Goal: Contribute content

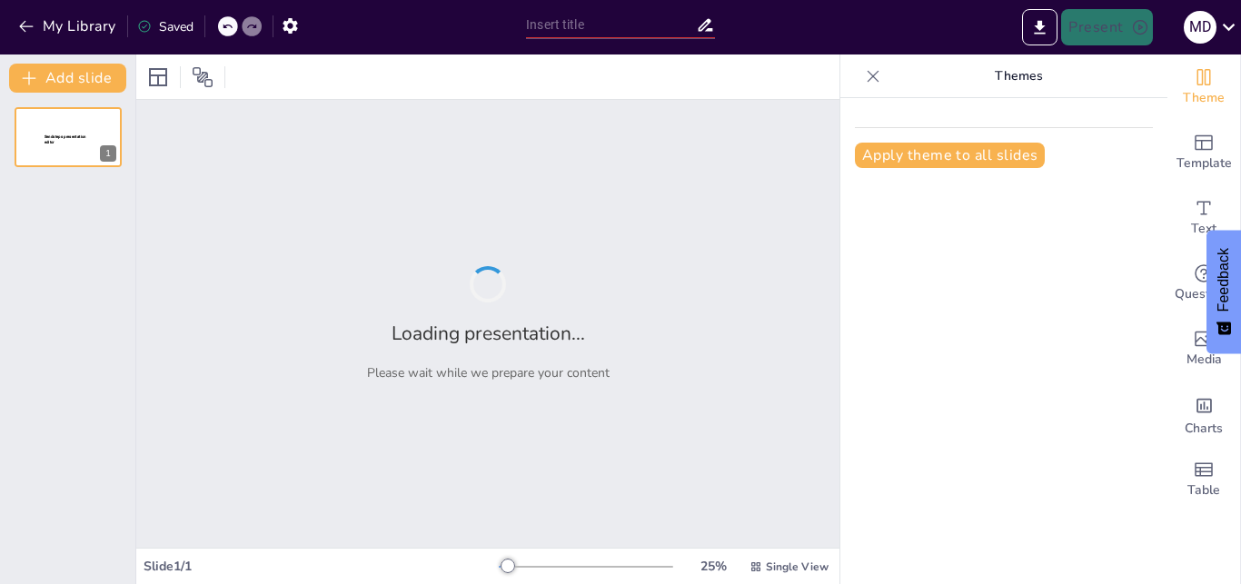
type input "Mengoptimalkan Fungsi SDM Melalui HR Balanced Scorecard Berbasis Strategi"
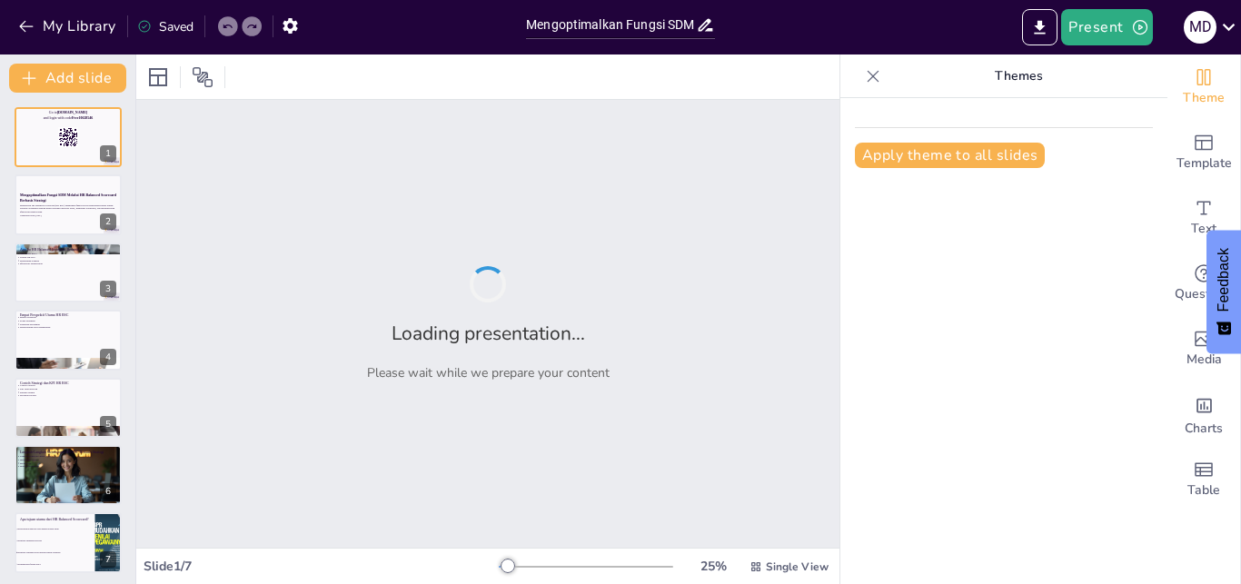
checkbox input "true"
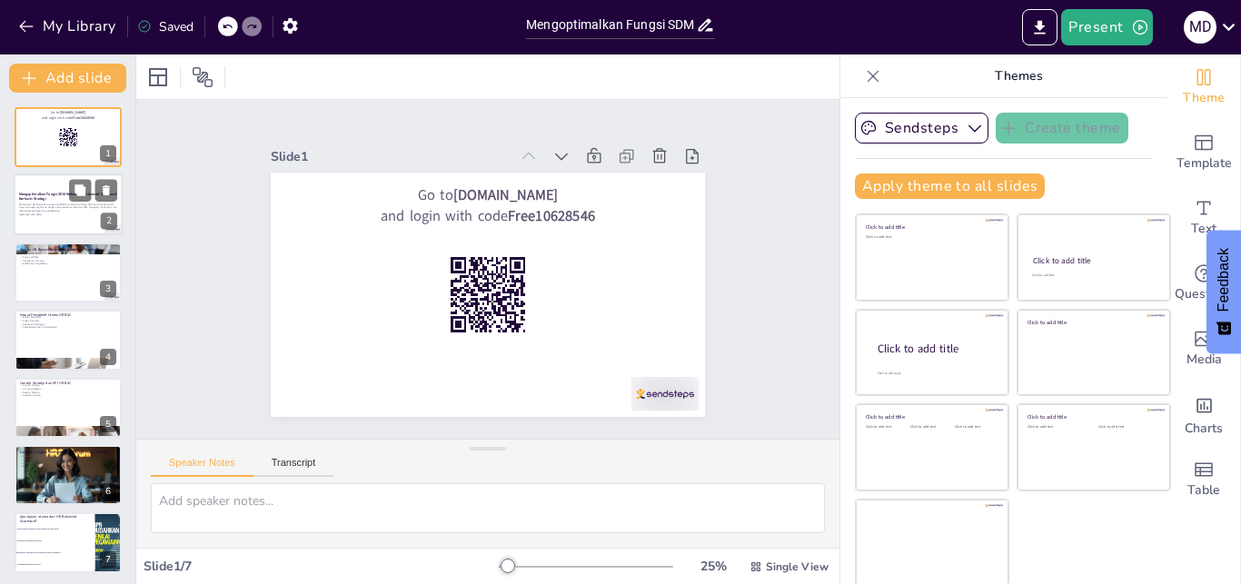
click at [49, 212] on p "Pendekatan HR Balanced Scorecard (HR BSC) membantu fungsi SDM berkontribusi pad…" at bounding box center [68, 208] width 98 height 10
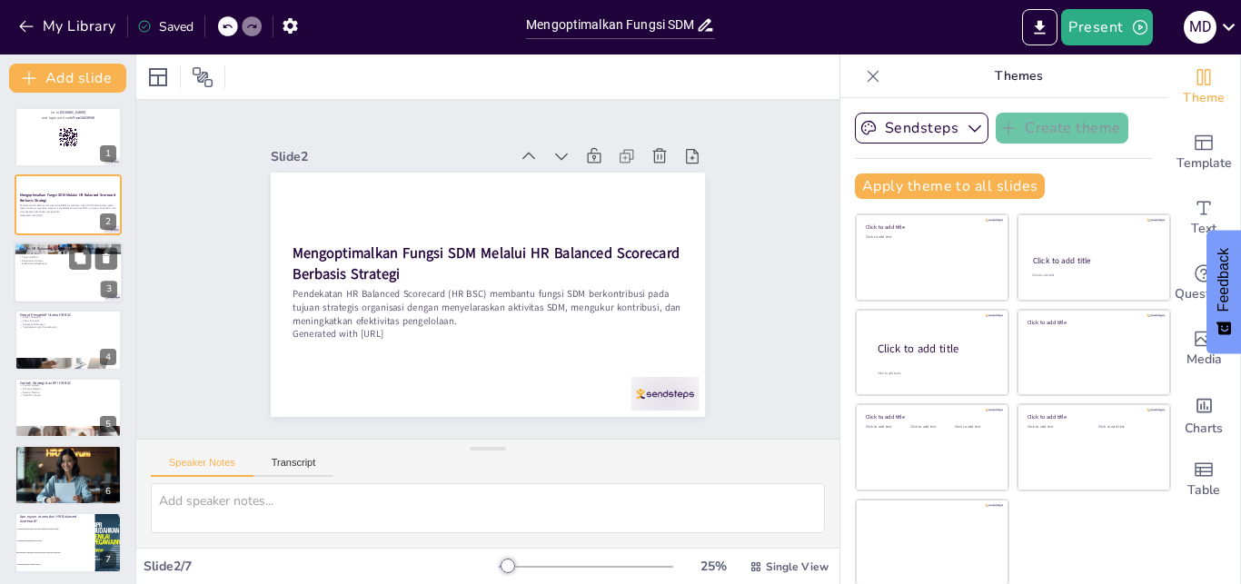
checkbox input "true"
click at [63, 268] on div at bounding box center [68, 273] width 109 height 62
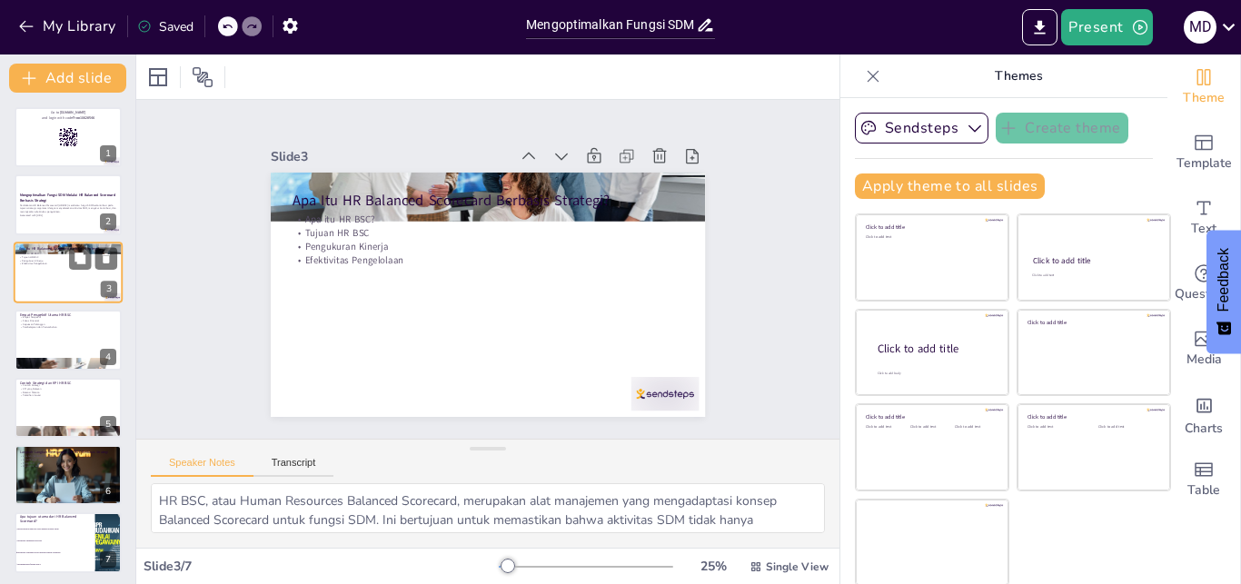
type textarea "HR BSC, atau Human Resources Balanced Scorecard, merupakan alat manajemen yang …"
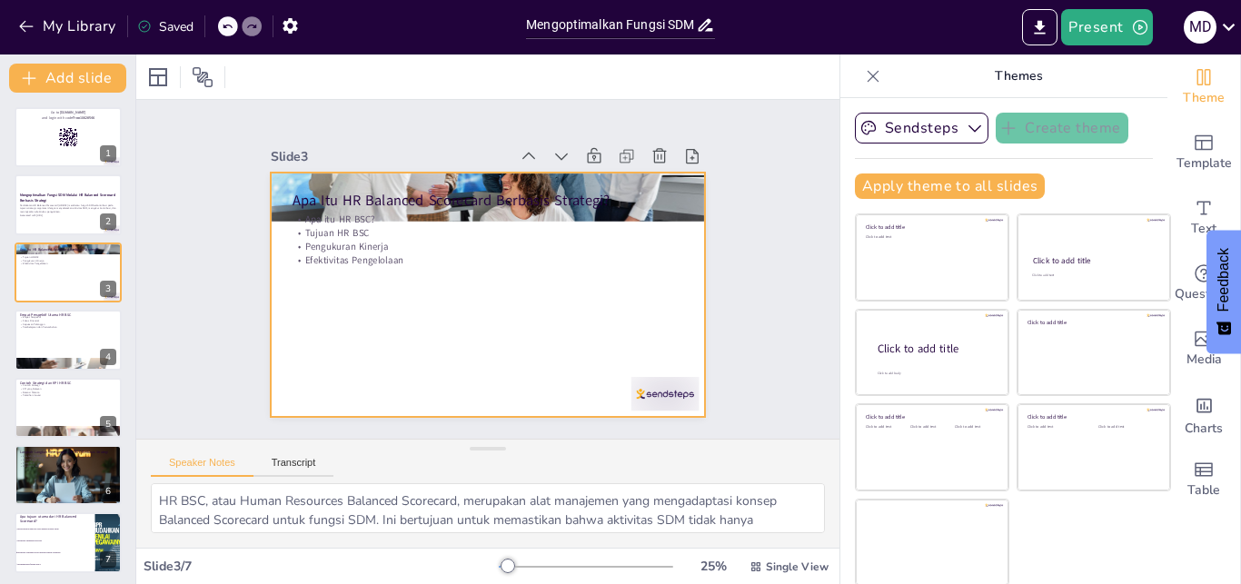
scroll to position [2, 0]
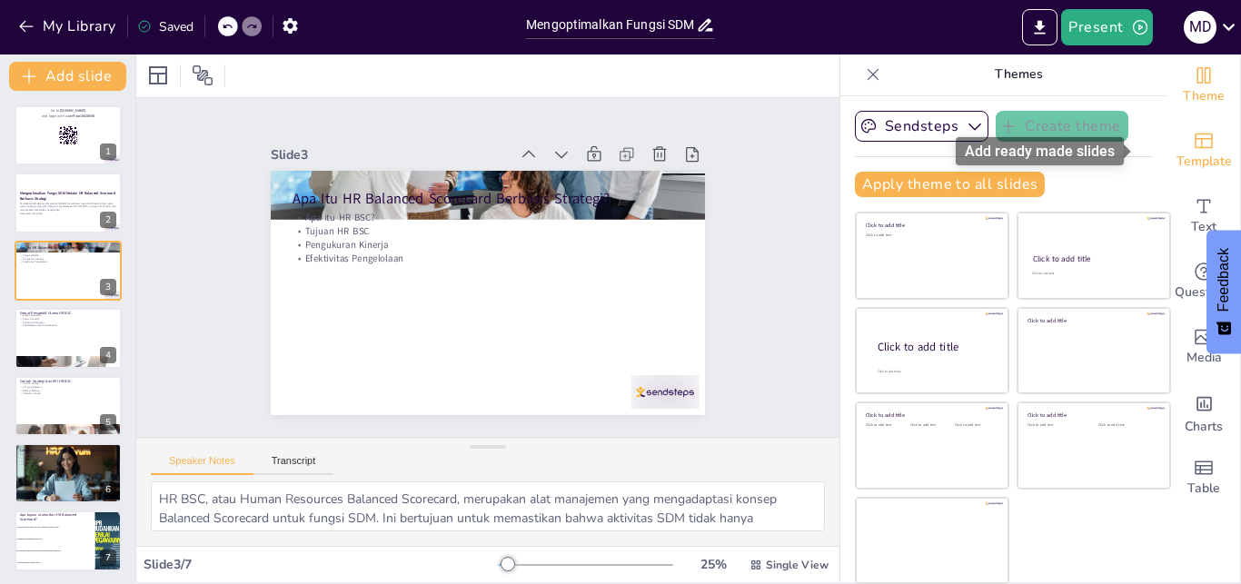
click at [1194, 142] on icon "Add ready made slides" at bounding box center [1203, 141] width 18 height 15
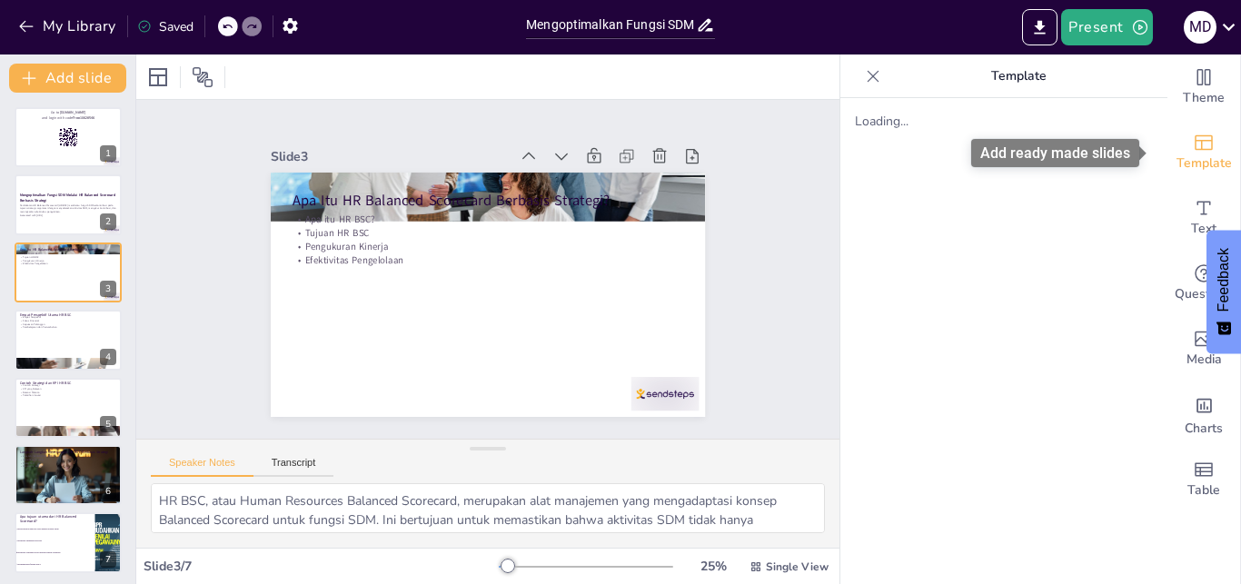
checkbox input "true"
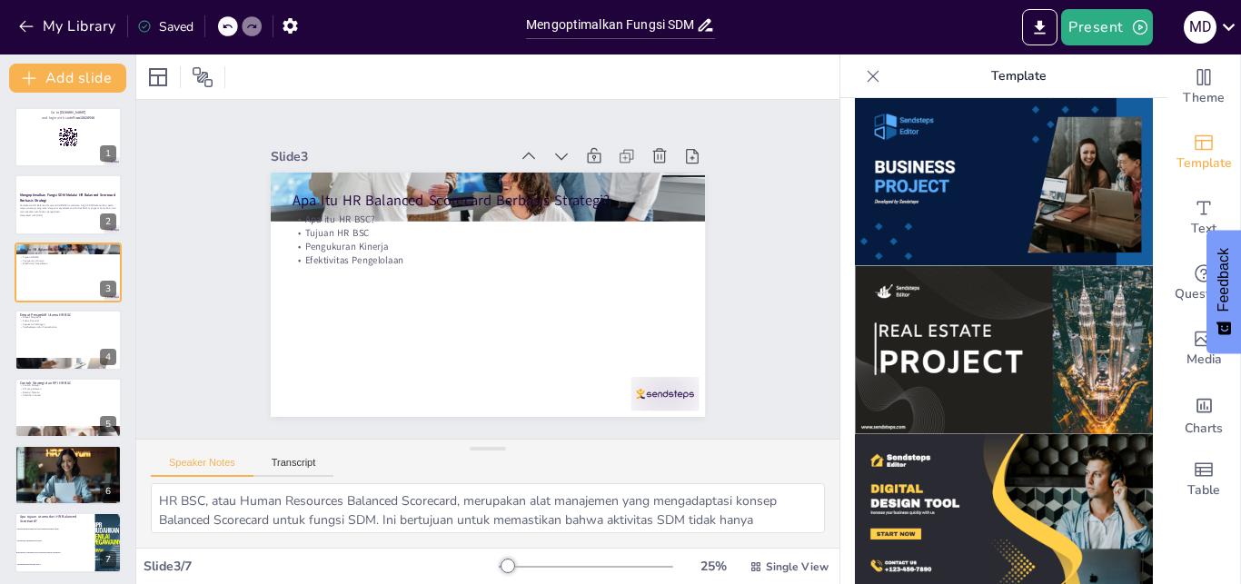
scroll to position [1318, 0]
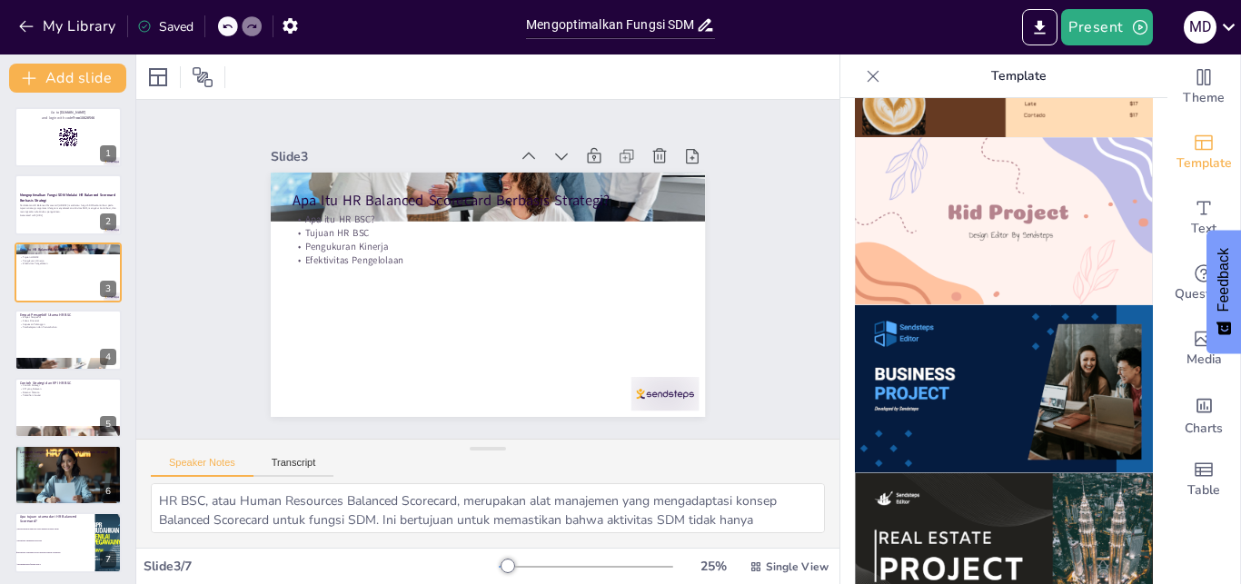
click at [992, 341] on img at bounding box center [1004, 389] width 298 height 168
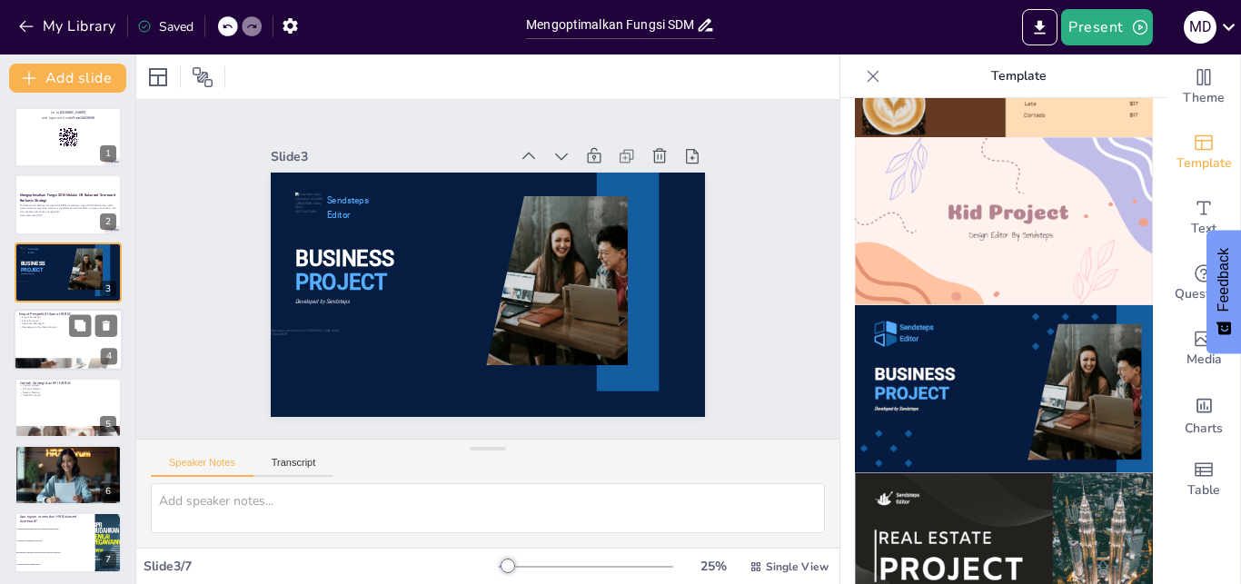
checkbox input "true"
click at [84, 367] on div at bounding box center [68, 364] width 109 height 63
type textarea "HR BSC memiliki empat perspektif utama yang membantu dalam mengukur kinerja SDM…"
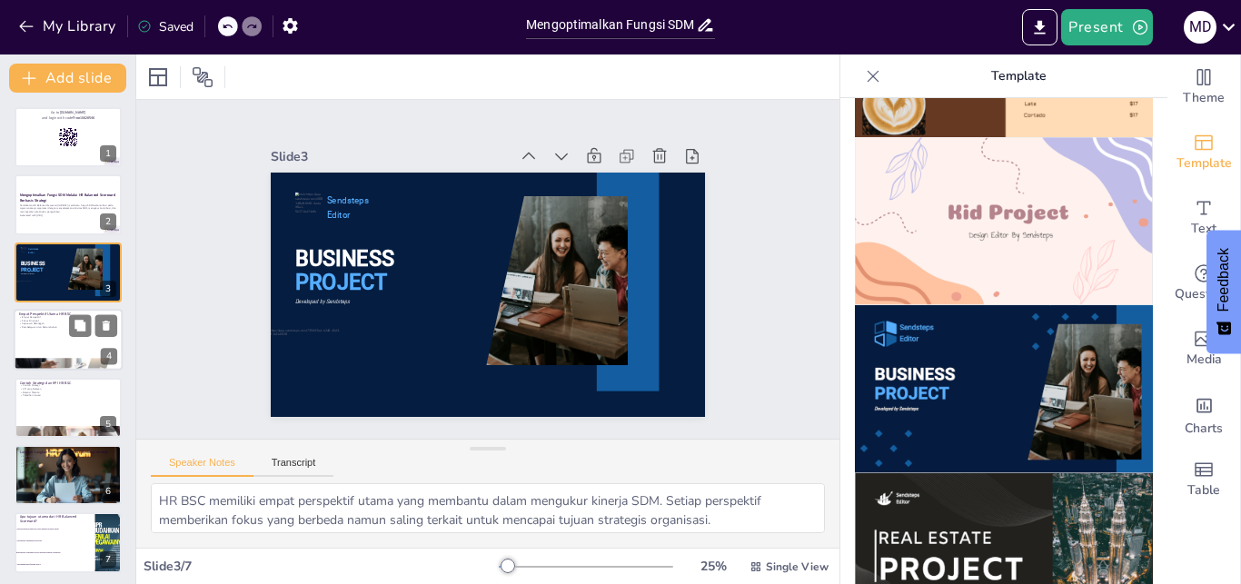
scroll to position [2, 0]
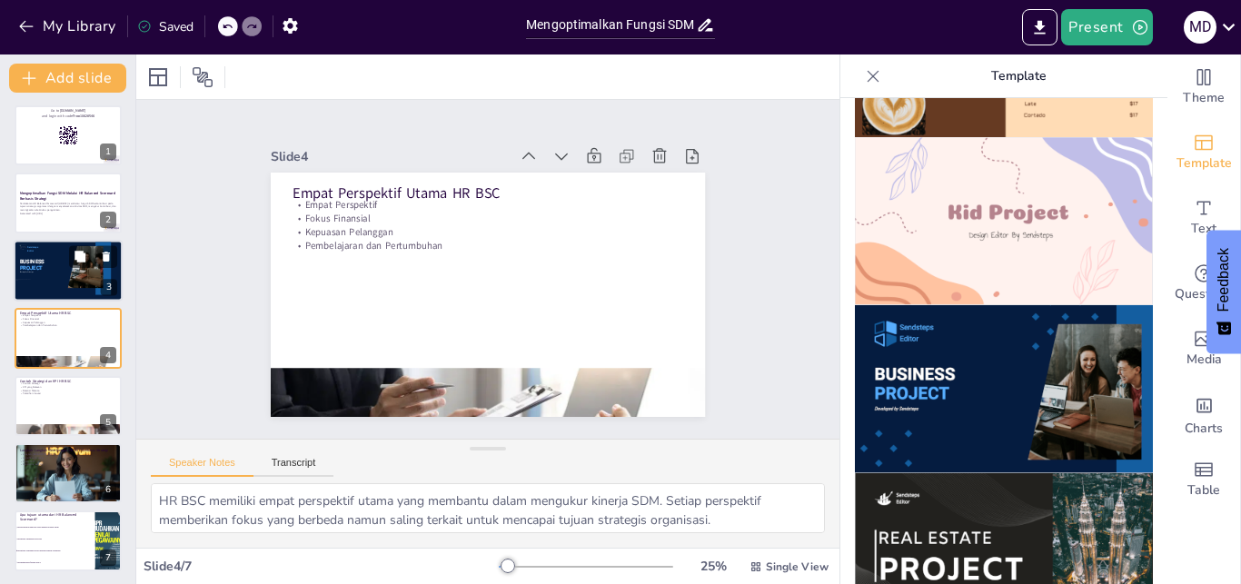
checkbox input "true"
click at [66, 292] on div at bounding box center [68, 271] width 109 height 62
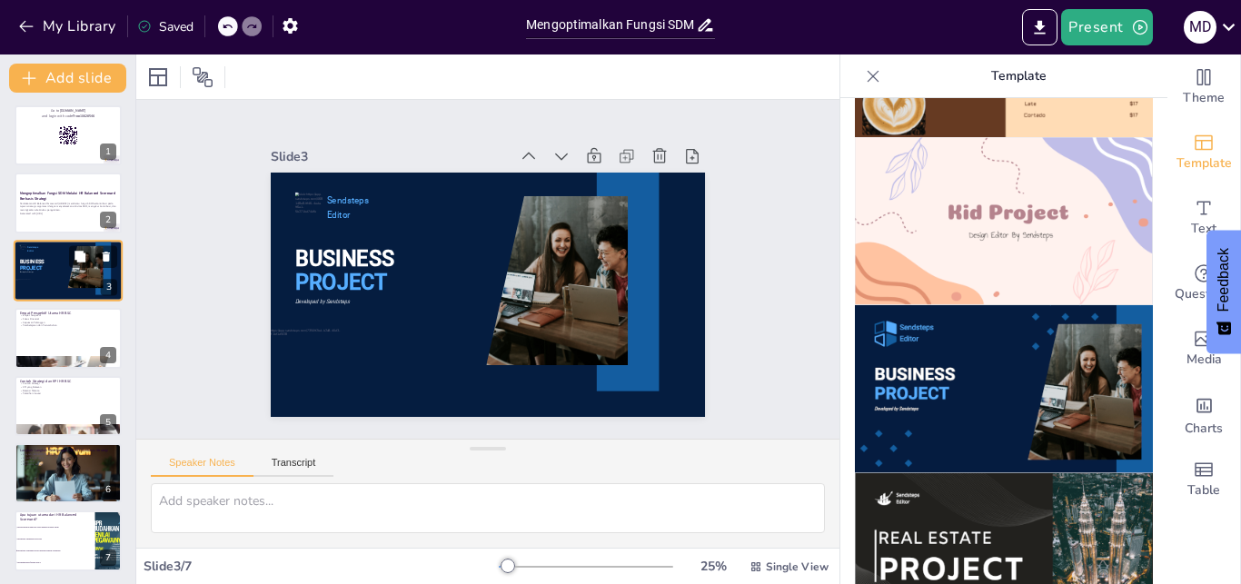
scroll to position [0, 0]
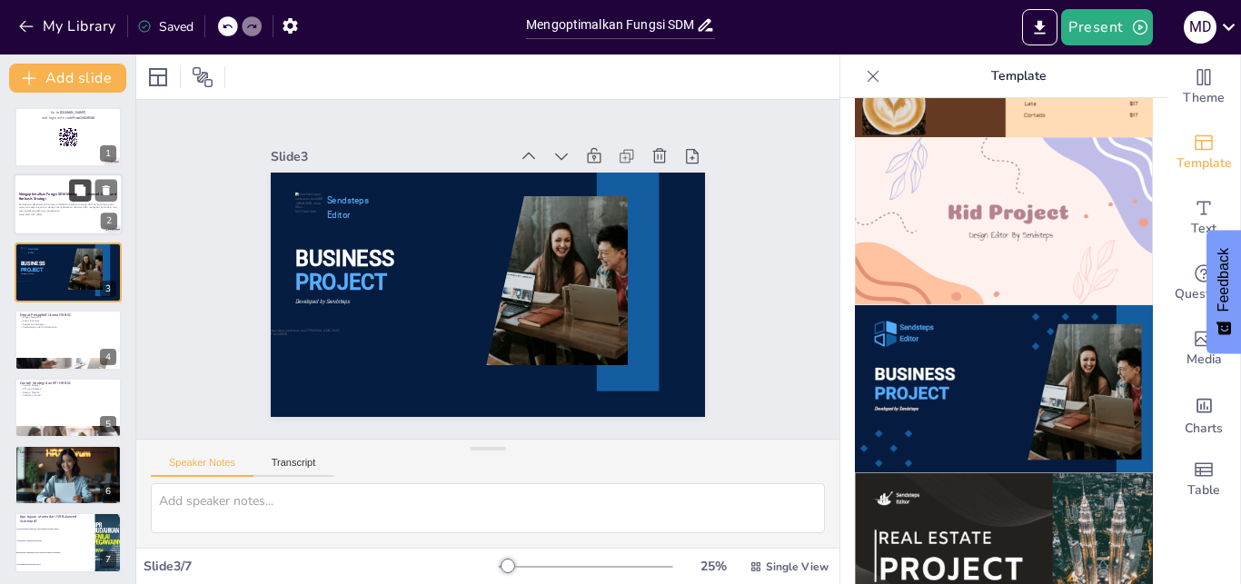
checkbox input "true"
click at [75, 183] on button at bounding box center [80, 191] width 22 height 22
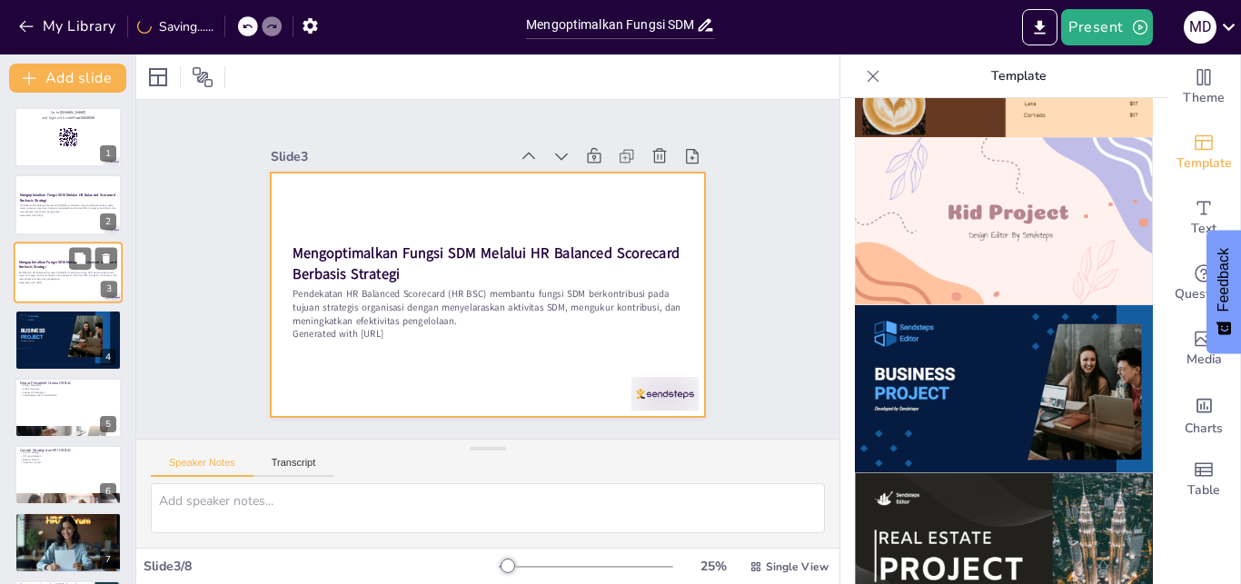
click at [55, 256] on div at bounding box center [68, 273] width 109 height 62
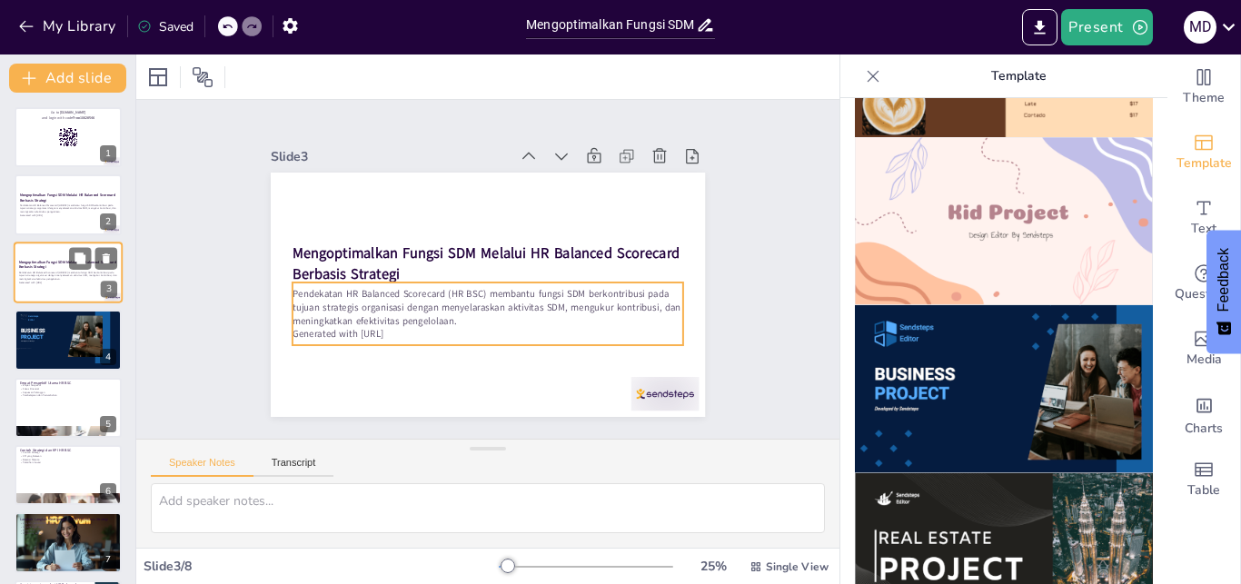
click at [64, 272] on p "Pendekatan HR Balanced Scorecard (HR BSC) membantu fungsi SDM berkontribusi pad…" at bounding box center [68, 276] width 98 height 10
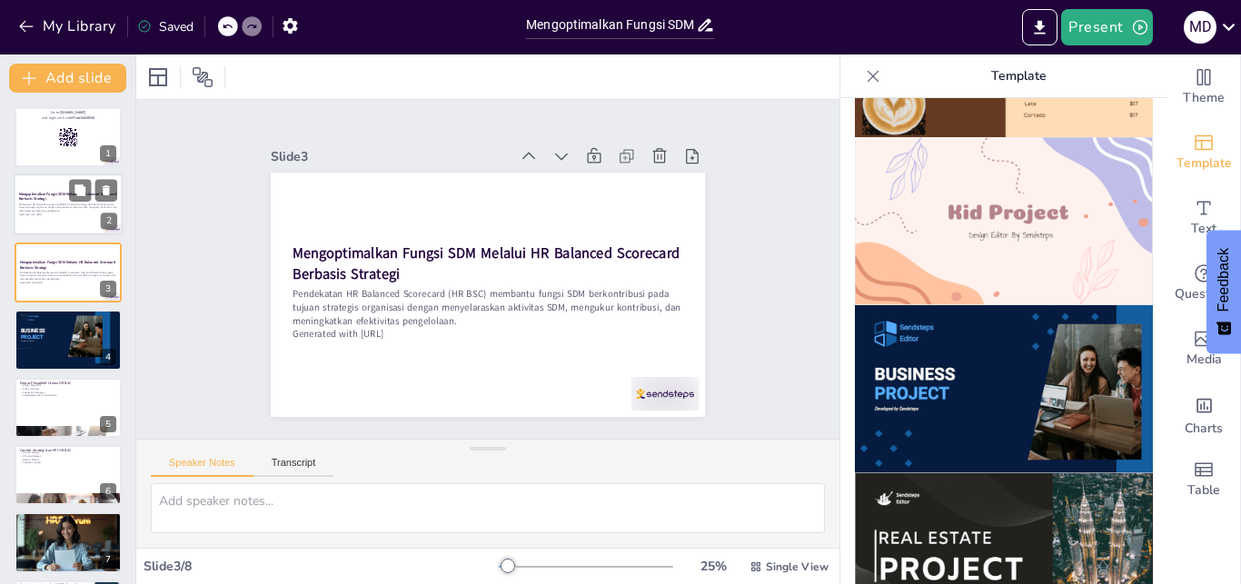
scroll to position [71, 0]
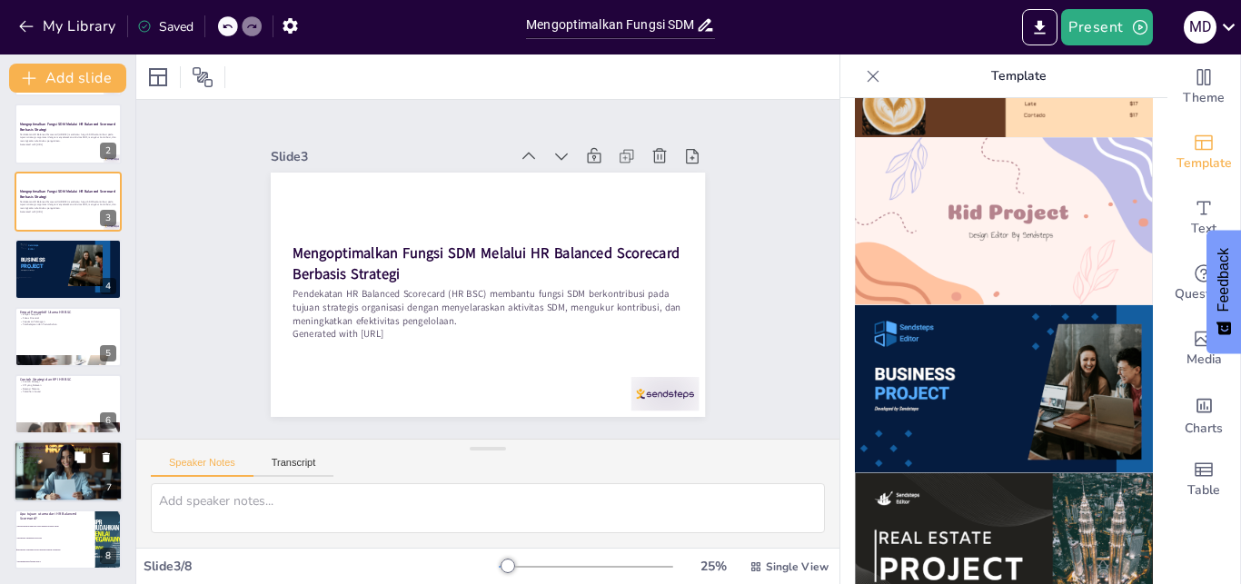
checkbox input "true"
click at [72, 473] on div at bounding box center [68, 472] width 109 height 62
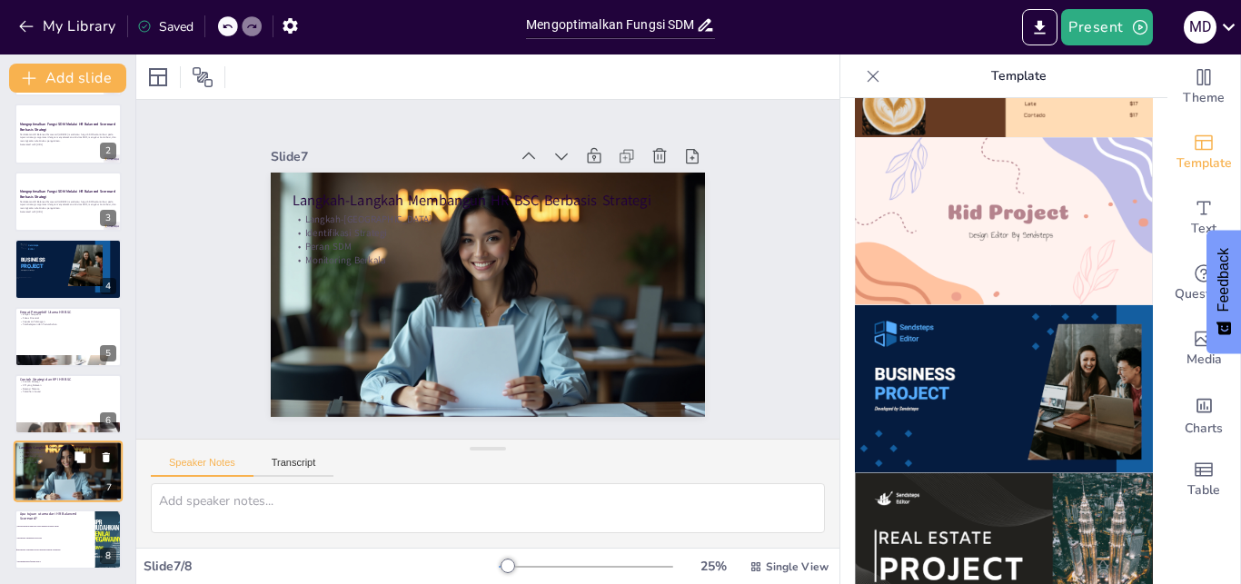
type textarea "Membangun HR BSC yang berbasis strategi memerlukan langkah-langkah yang sistema…"
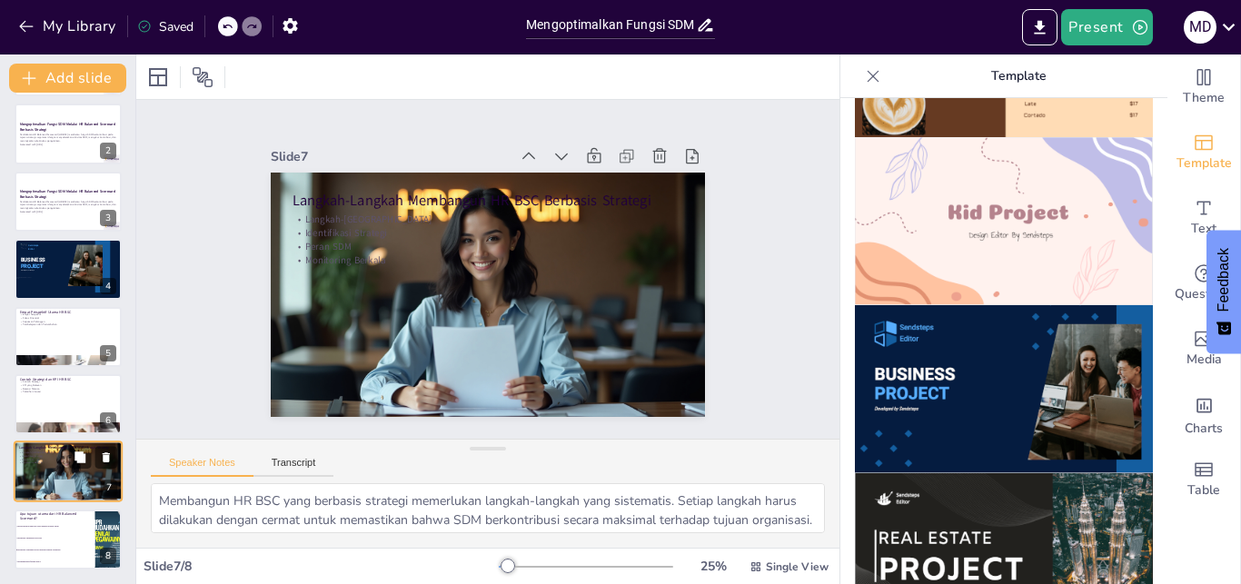
scroll to position [0, 0]
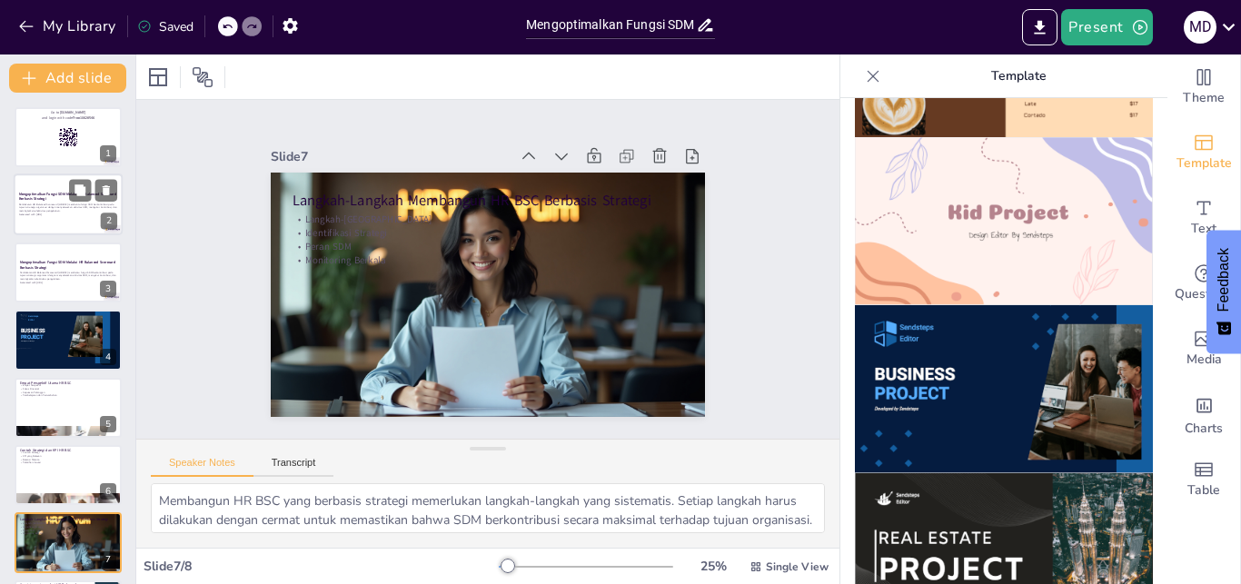
checkbox input "true"
click at [69, 211] on p "Pendekatan HR Balanced Scorecard (HR BSC) membantu fungsi SDM berkontribusi pad…" at bounding box center [68, 208] width 98 height 10
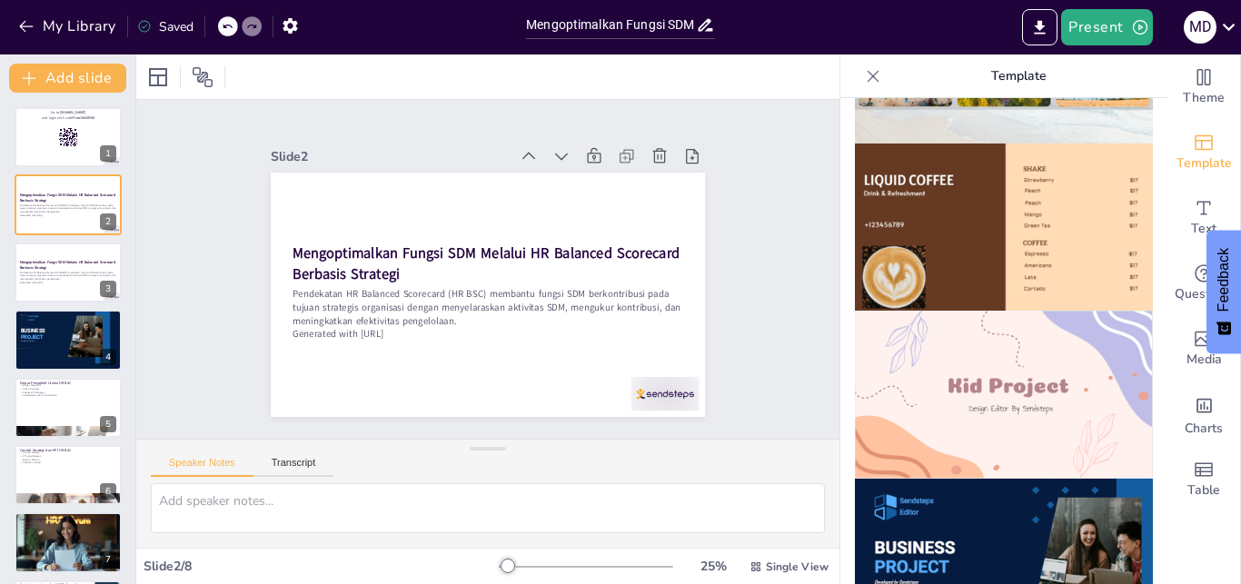
scroll to position [1111, 0]
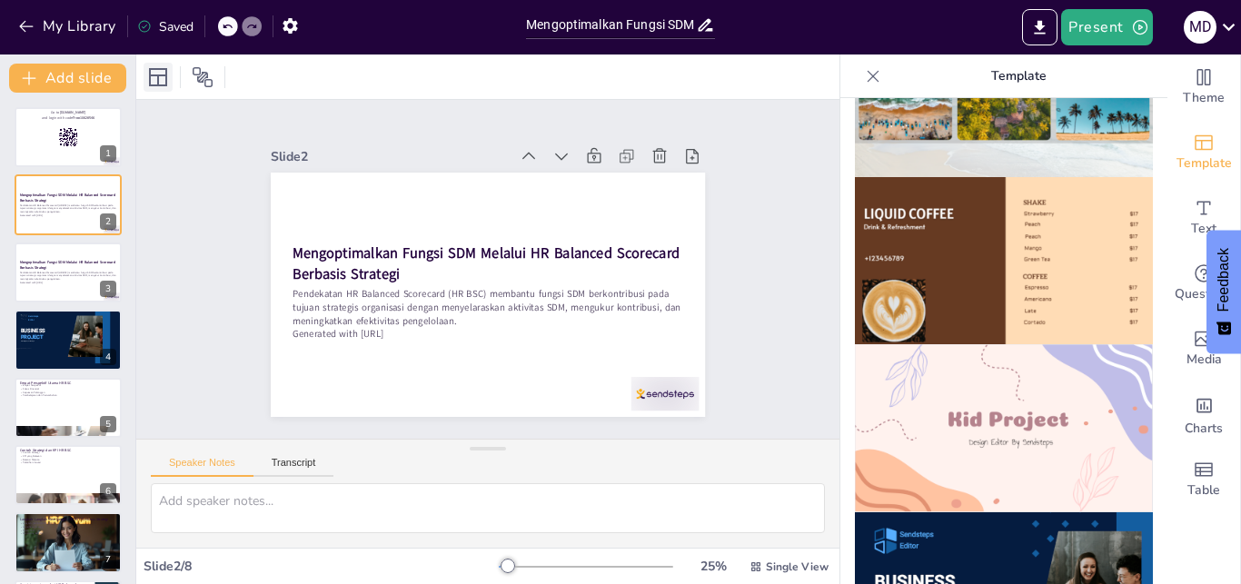
click at [162, 72] on icon at bounding box center [158, 77] width 22 height 22
click at [32, 138] on div at bounding box center [68, 137] width 109 height 62
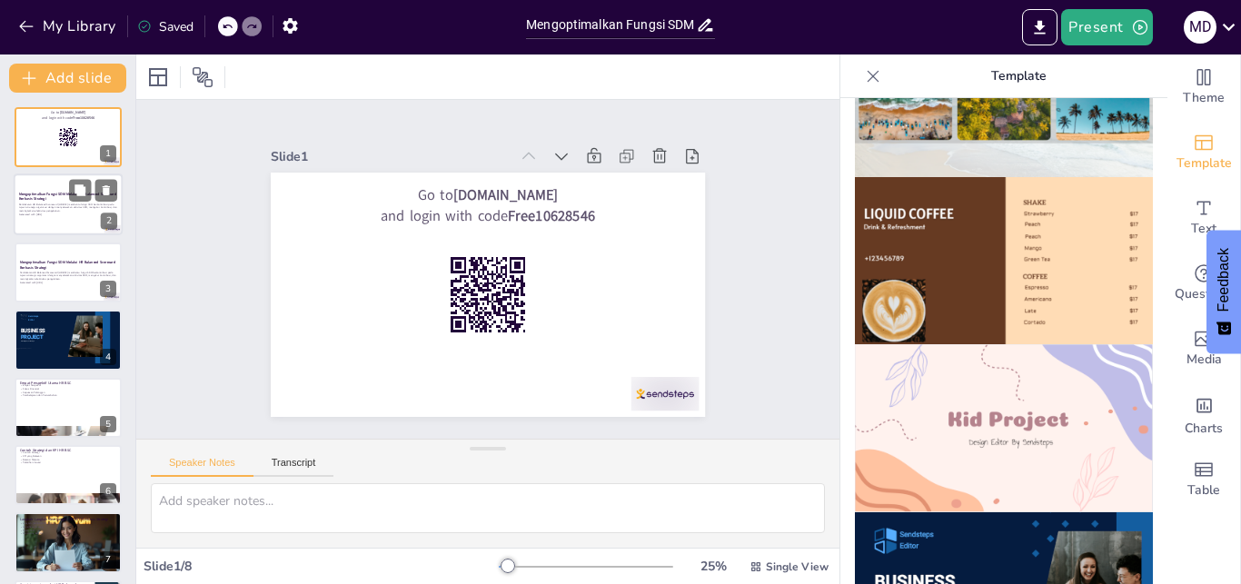
click at [29, 214] on p "Generated with [URL]" at bounding box center [68, 215] width 98 height 4
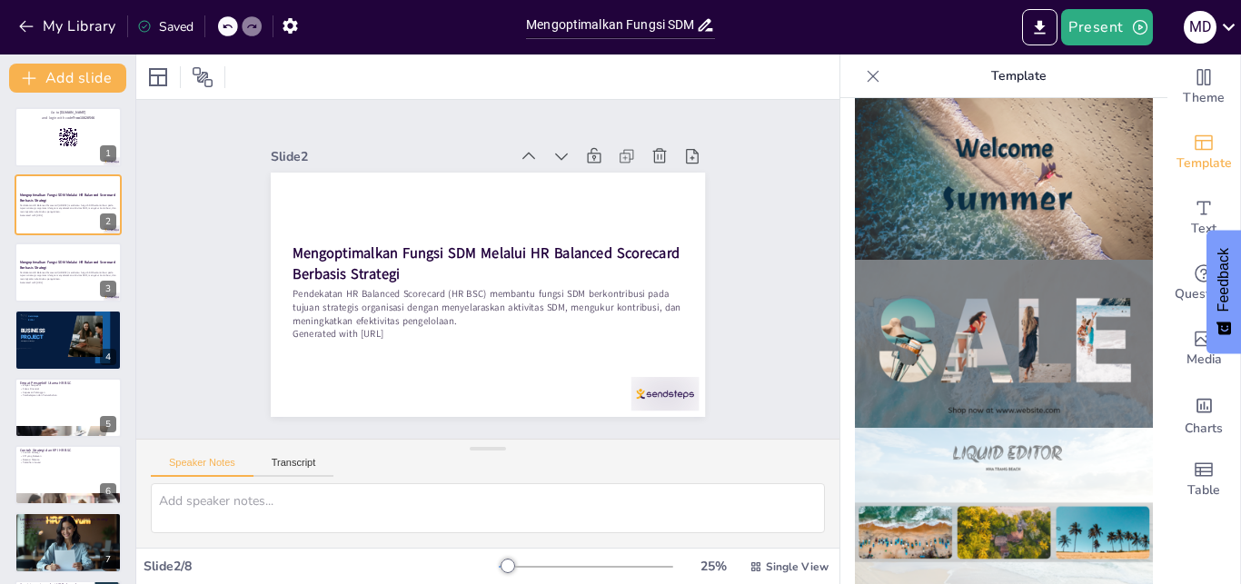
scroll to position [593, 0]
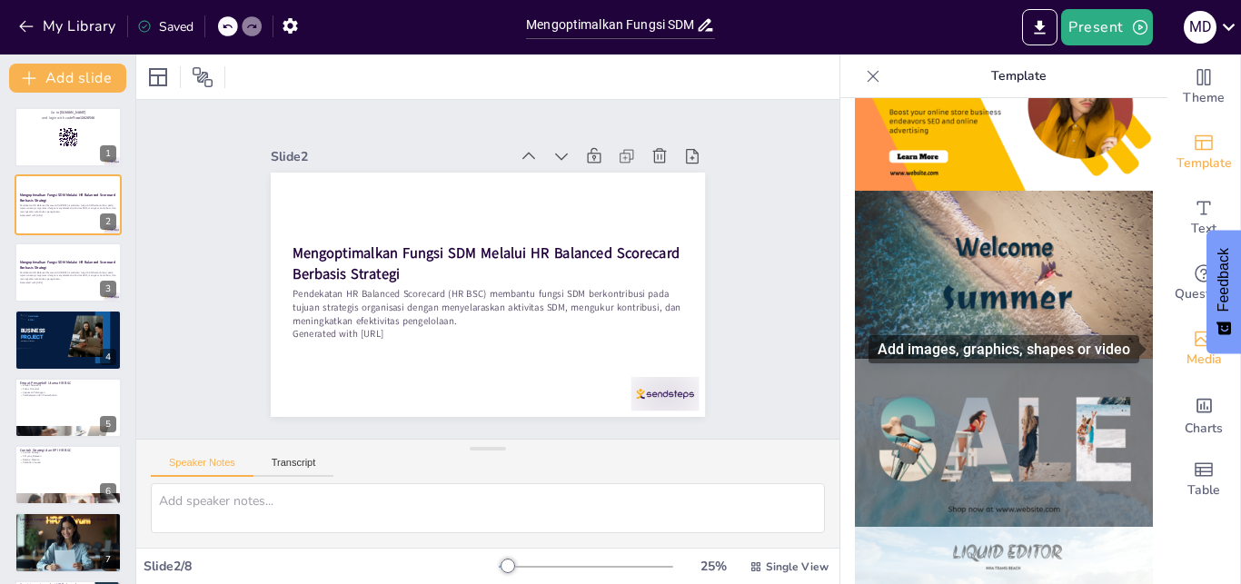
click at [1193, 343] on icon "Add images, graphics, shapes or video" at bounding box center [1204, 339] width 22 height 22
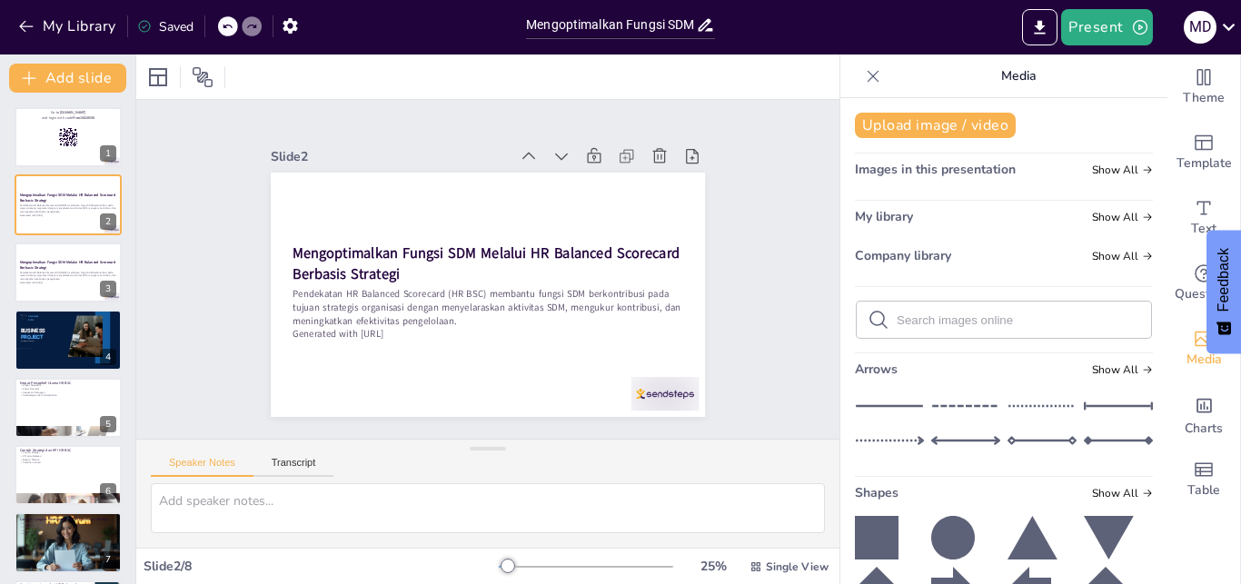
scroll to position [189, 0]
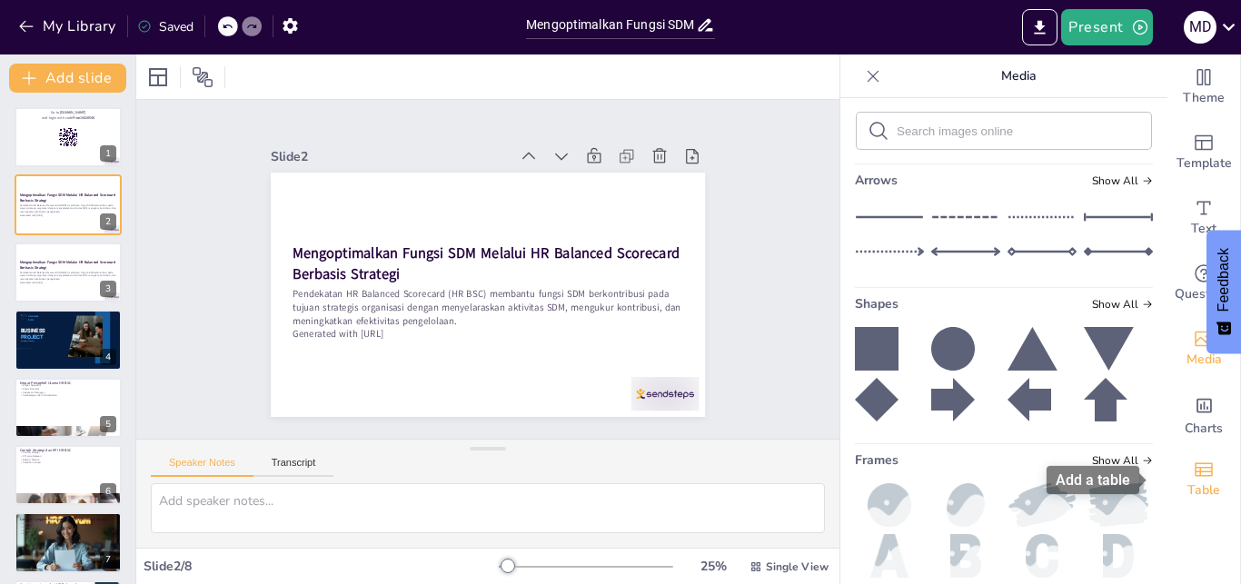
click at [1194, 464] on icon "Add a table" at bounding box center [1203, 469] width 18 height 14
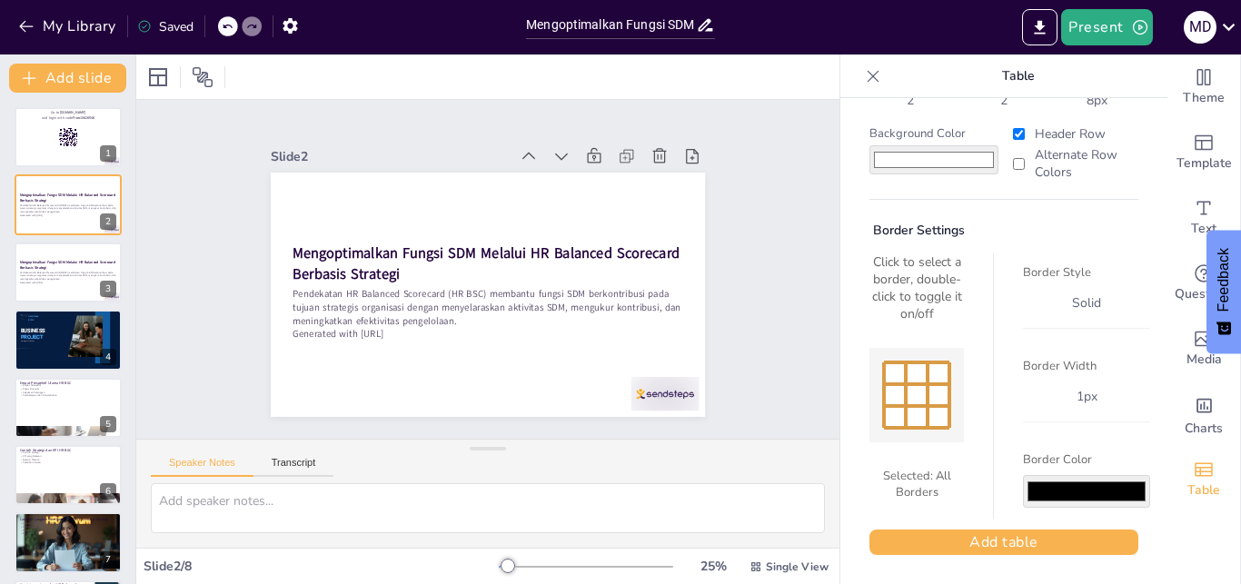
scroll to position [0, 0]
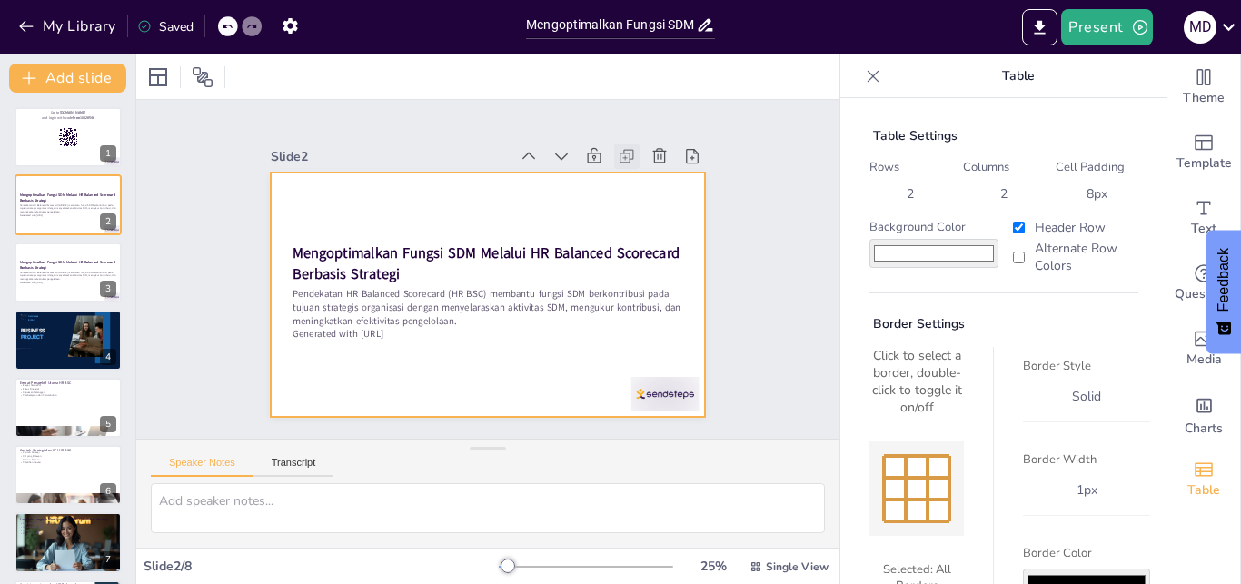
checkbox input "true"
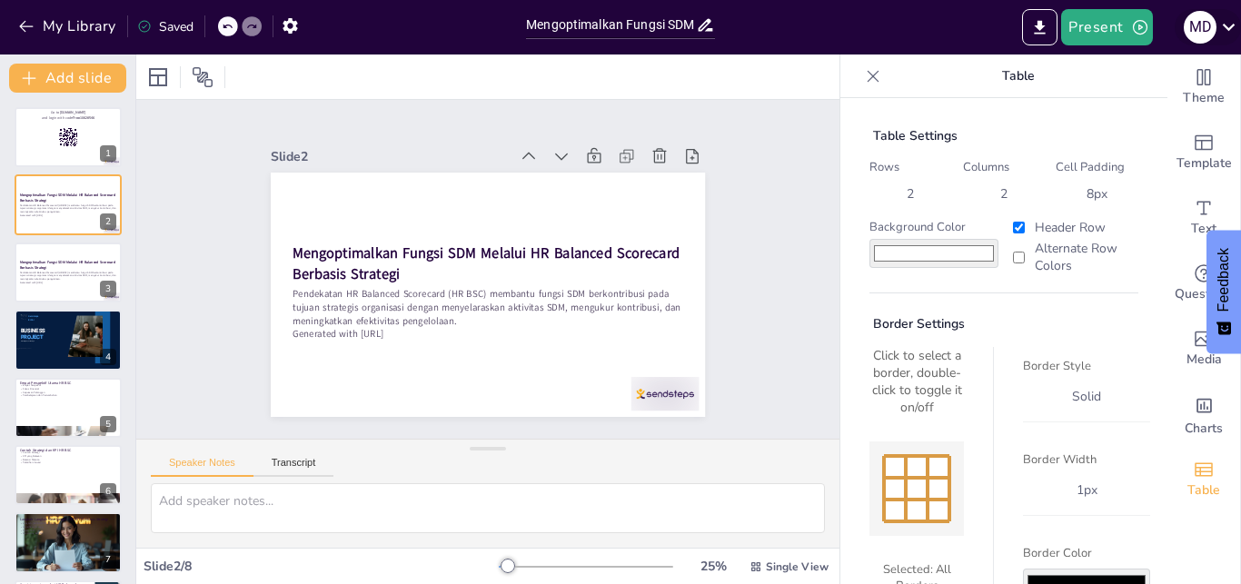
click at [1228, 26] on icon at bounding box center [1228, 27] width 25 height 25
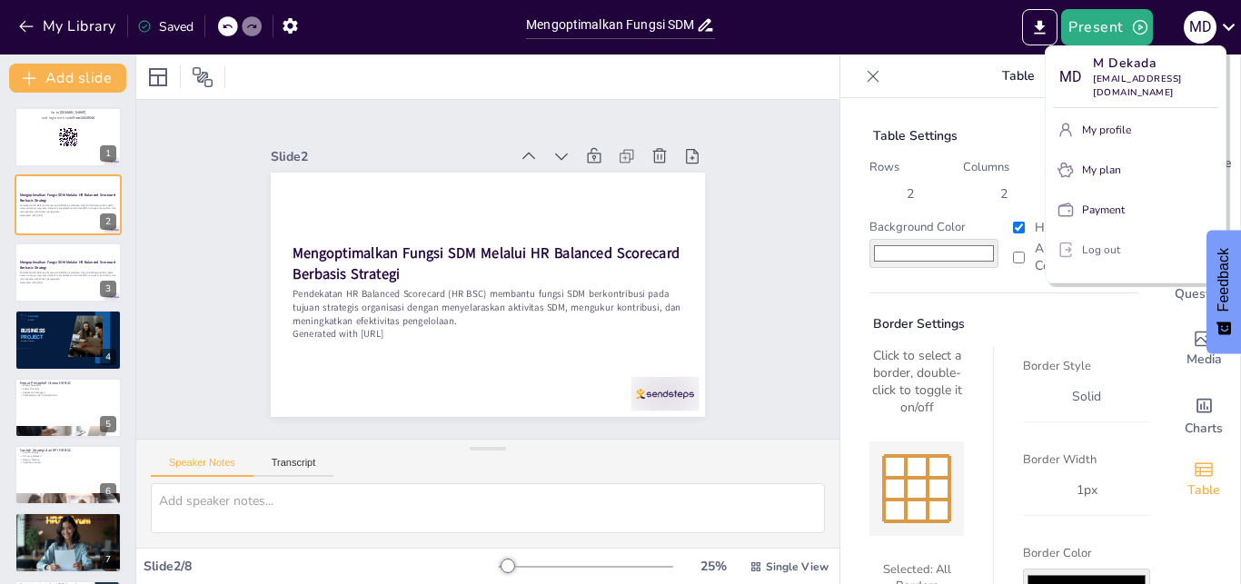
click at [1108, 242] on p "Log out" at bounding box center [1101, 250] width 38 height 16
